Goal: Information Seeking & Learning: Learn about a topic

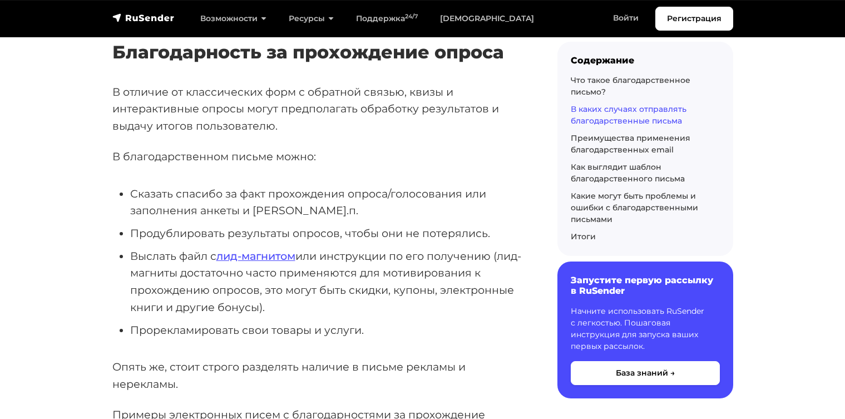
scroll to position [4080, 0]
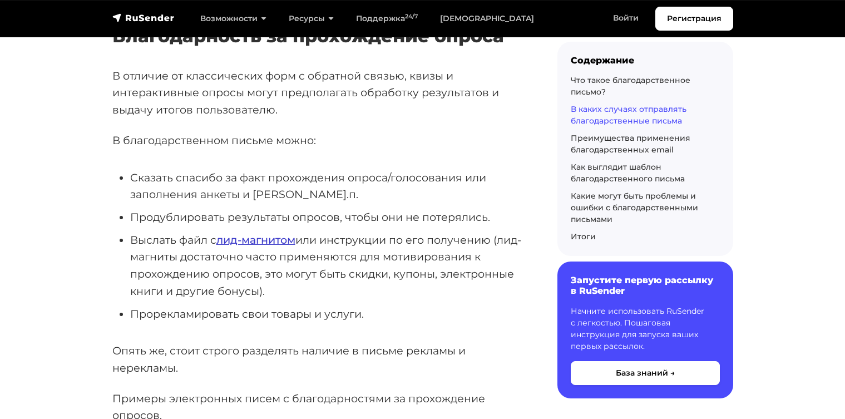
click at [230, 233] on link "лид-магнитом" at bounding box center [255, 239] width 79 height 13
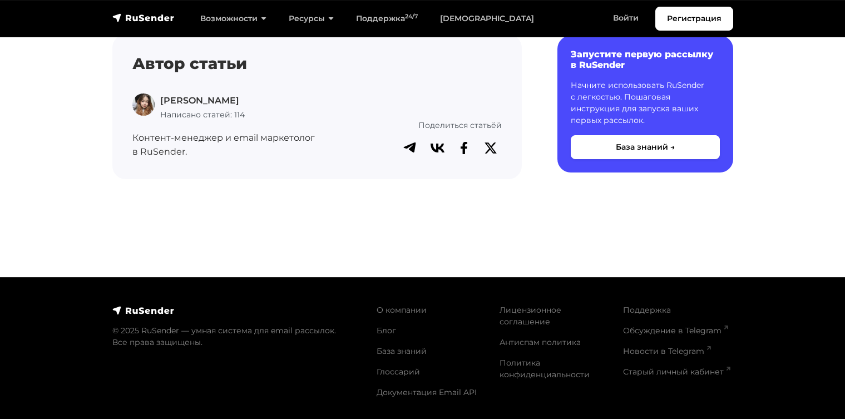
scroll to position [4504, 0]
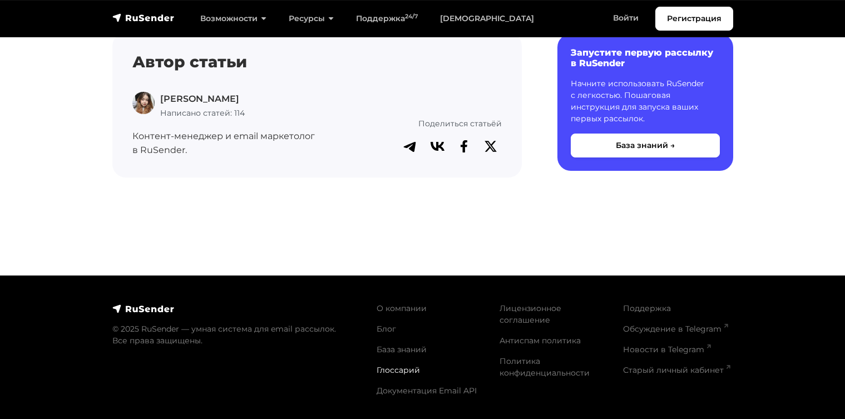
click at [380, 366] on link "Глоссарий" at bounding box center [398, 370] width 43 height 10
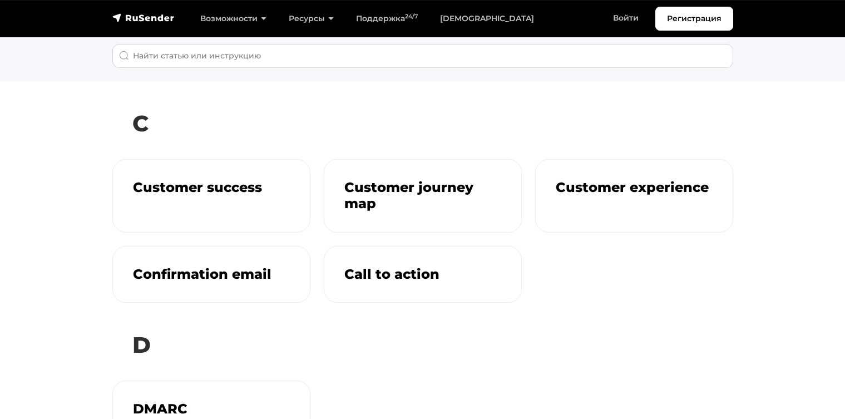
scroll to position [30, 0]
